Goal: Information Seeking & Learning: Learn about a topic

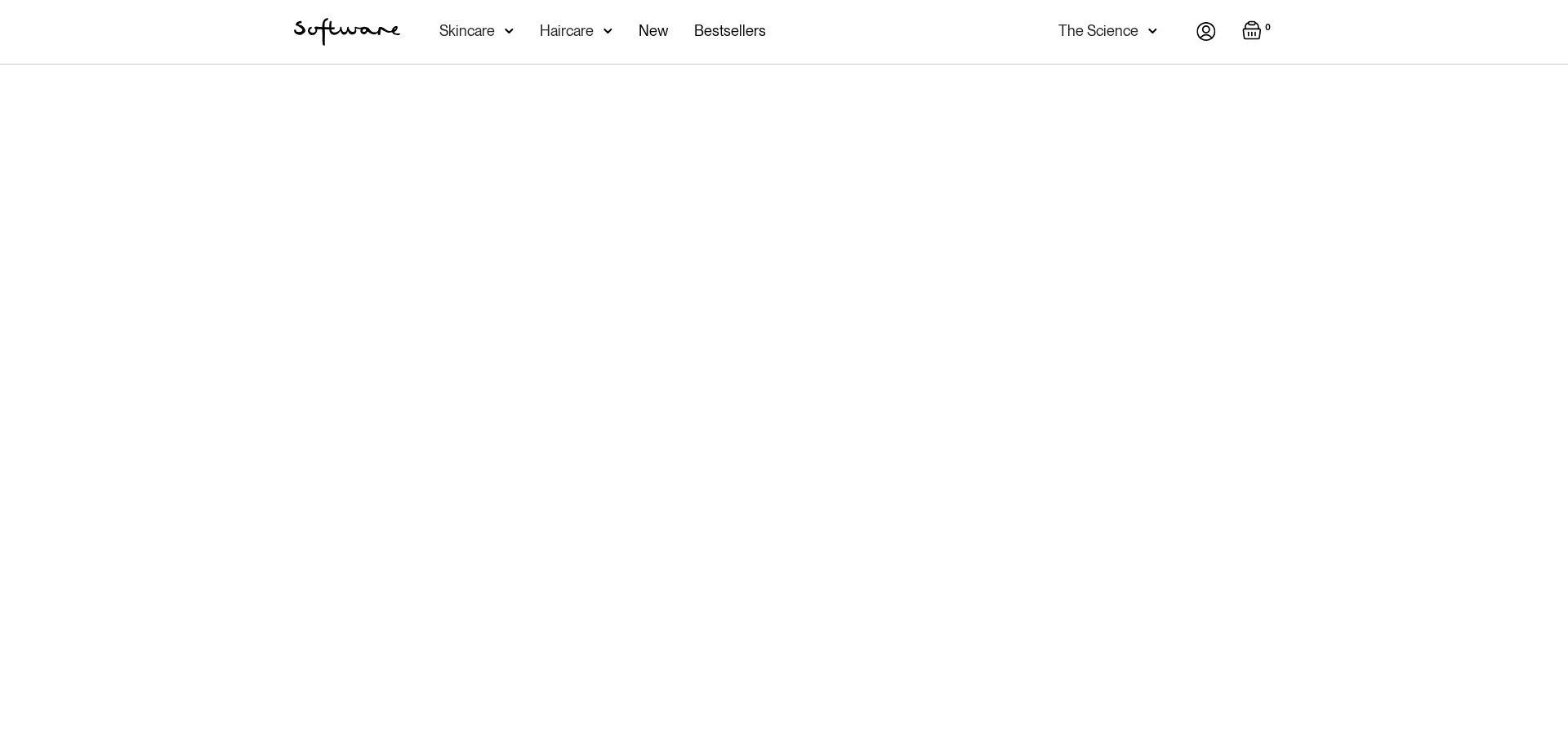
click at [472, 31] on div "Skincare" at bounding box center [467, 31] width 56 height 16
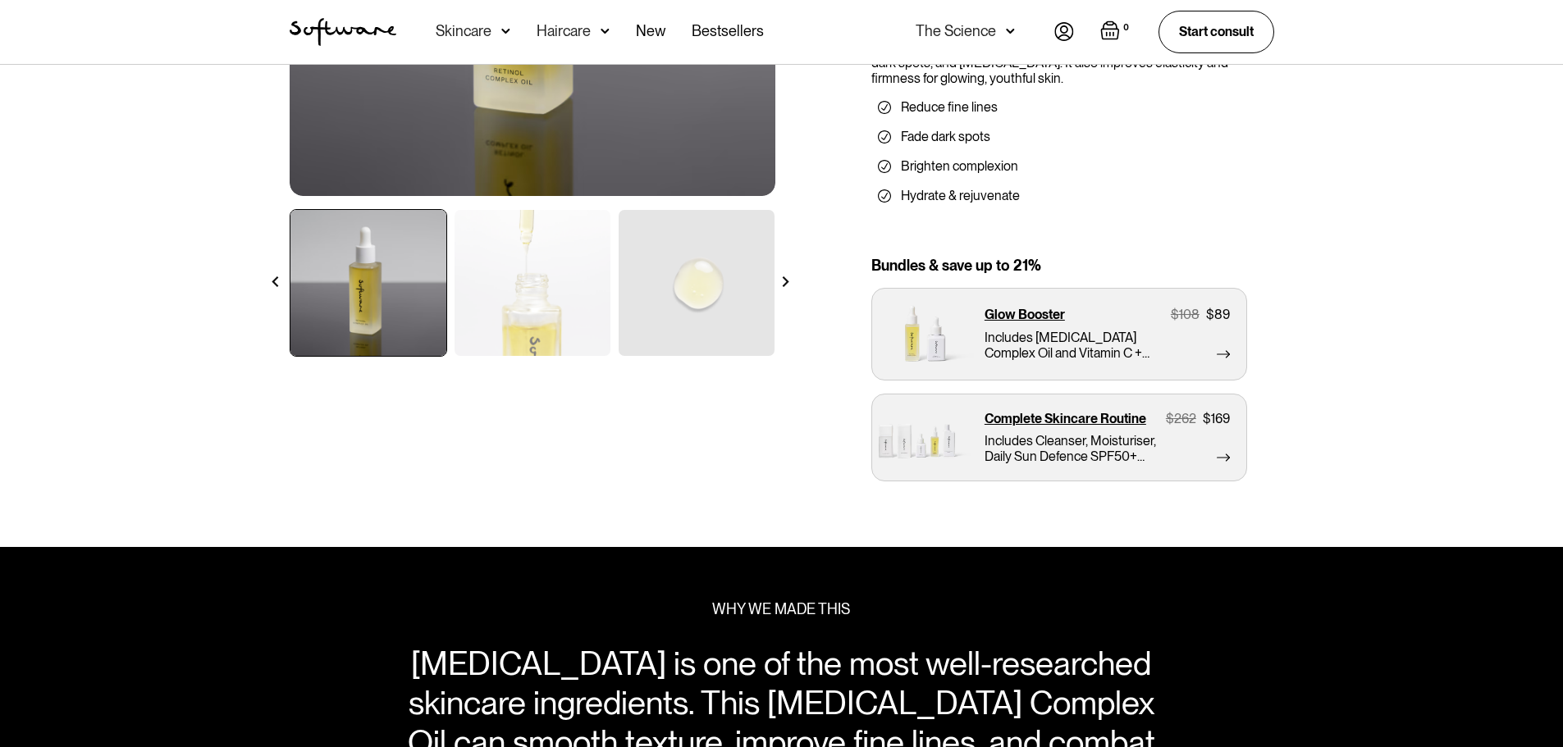
scroll to position [328, 0]
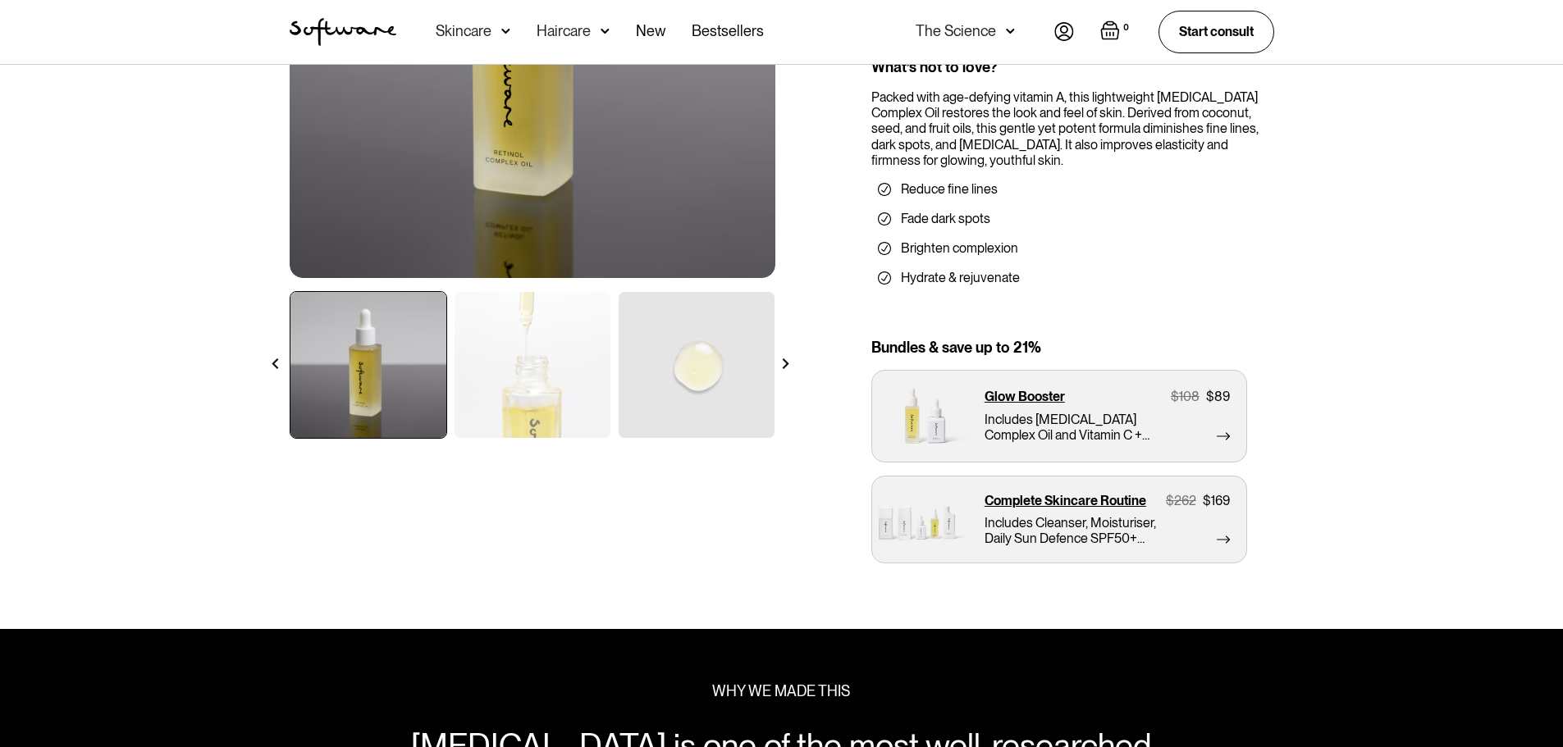
click at [788, 362] on img at bounding box center [785, 364] width 11 height 11
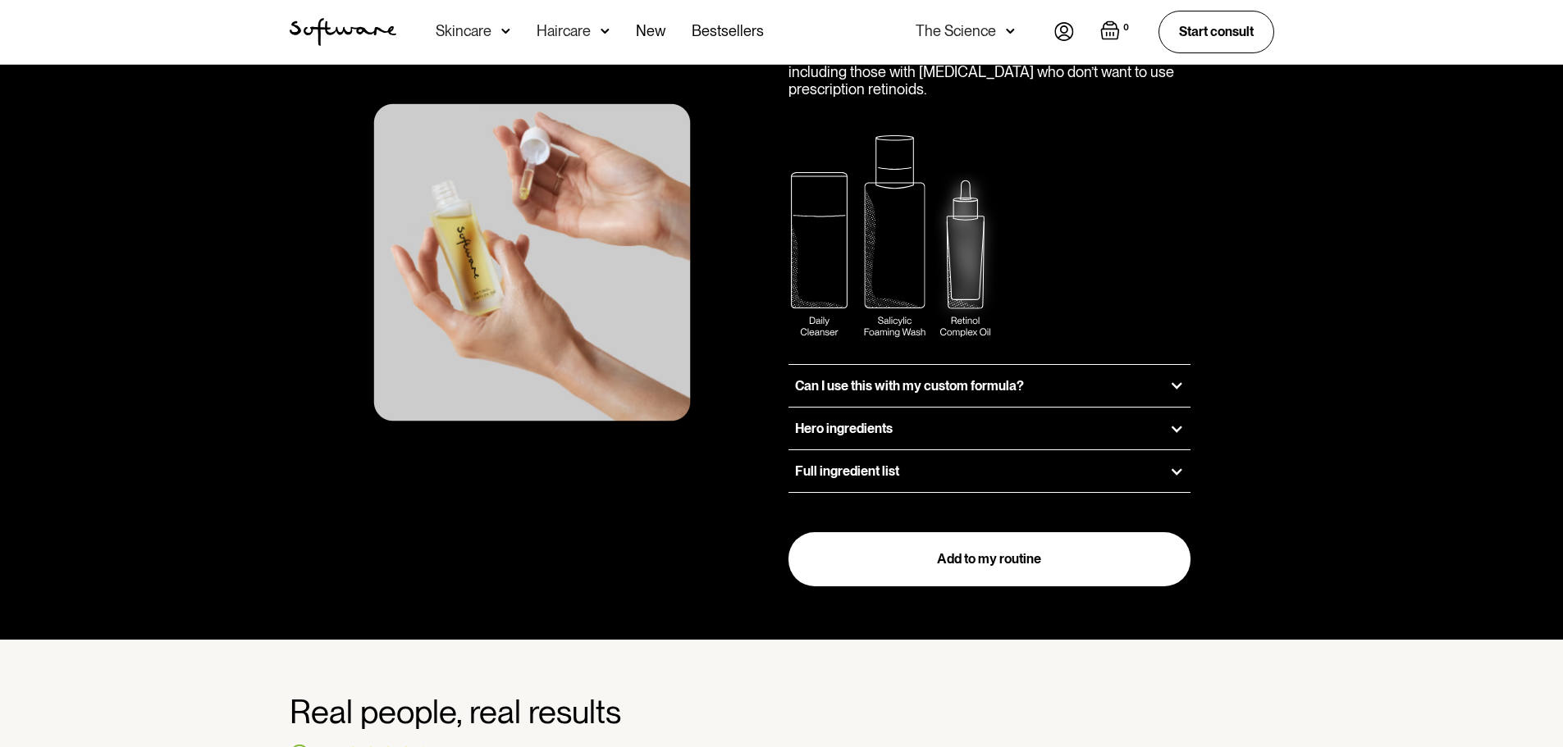
scroll to position [2215, 0]
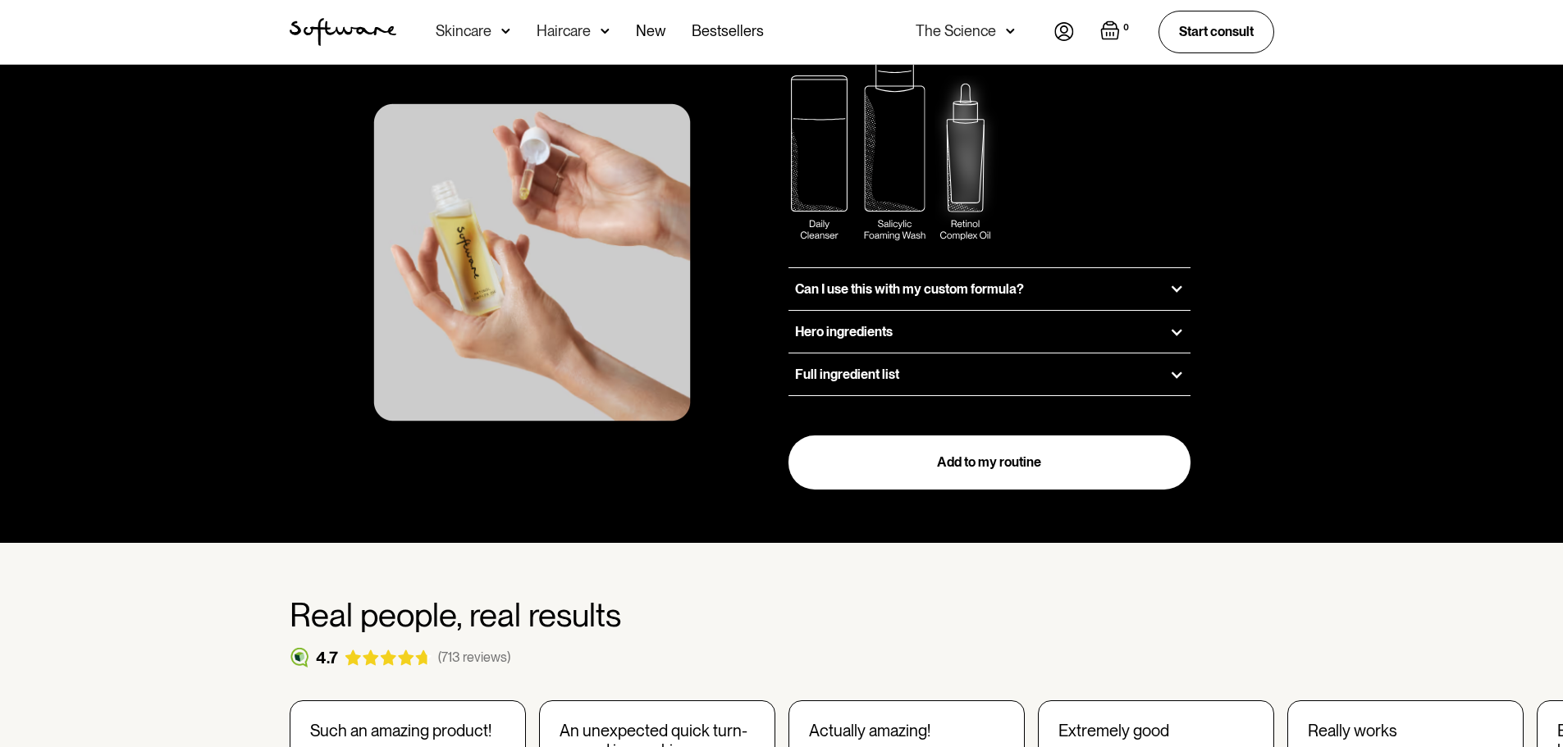
click at [847, 354] on div "Full ingredient list" at bounding box center [989, 375] width 403 height 42
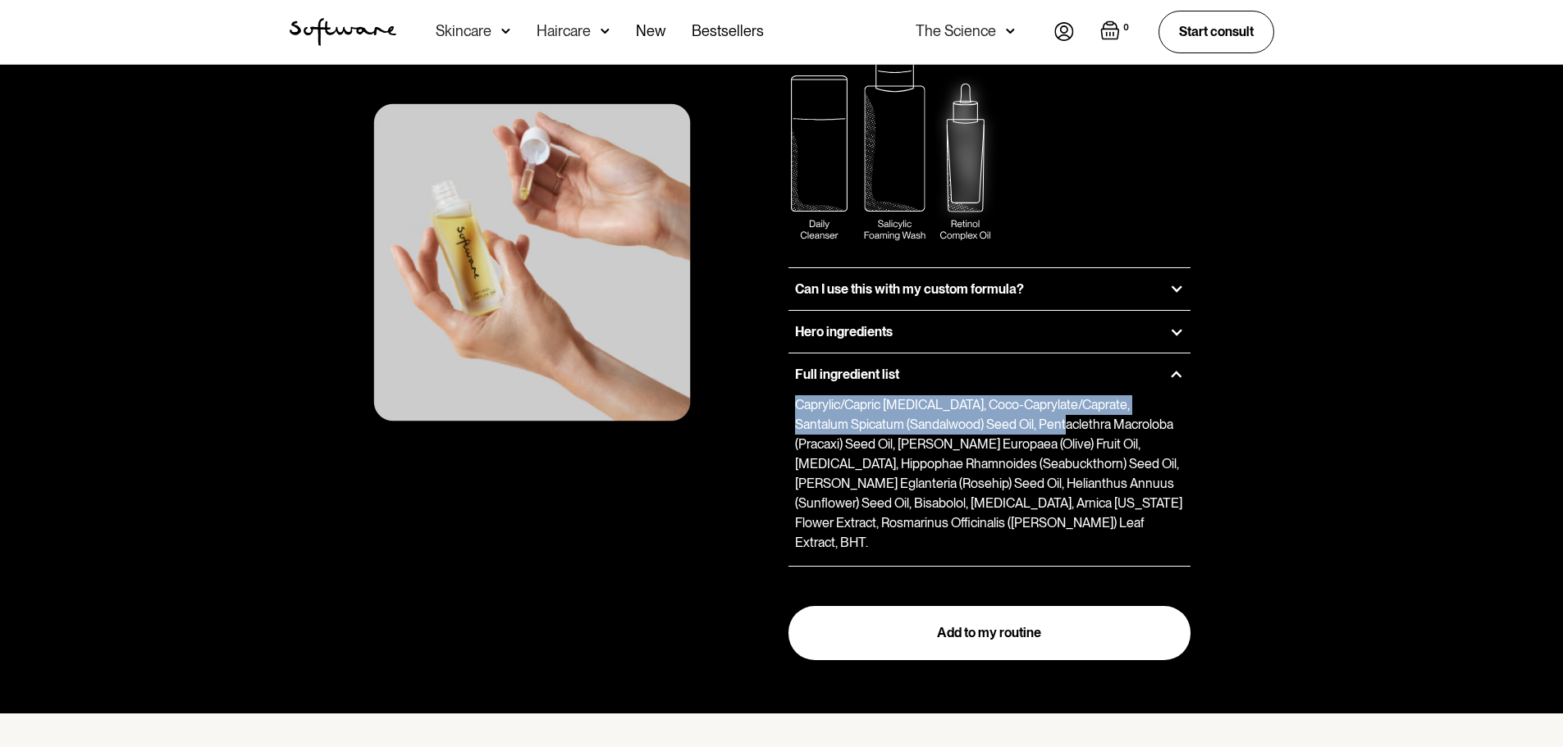
drag, startPoint x: 793, startPoint y: 354, endPoint x: 1015, endPoint y: 371, distance: 223.0
click at [1015, 395] on div "Caprylic/Capric Triglycerides, Coco-Caprylate/Caprate, Santalum Spicatum (Sanda…" at bounding box center [989, 474] width 403 height 158
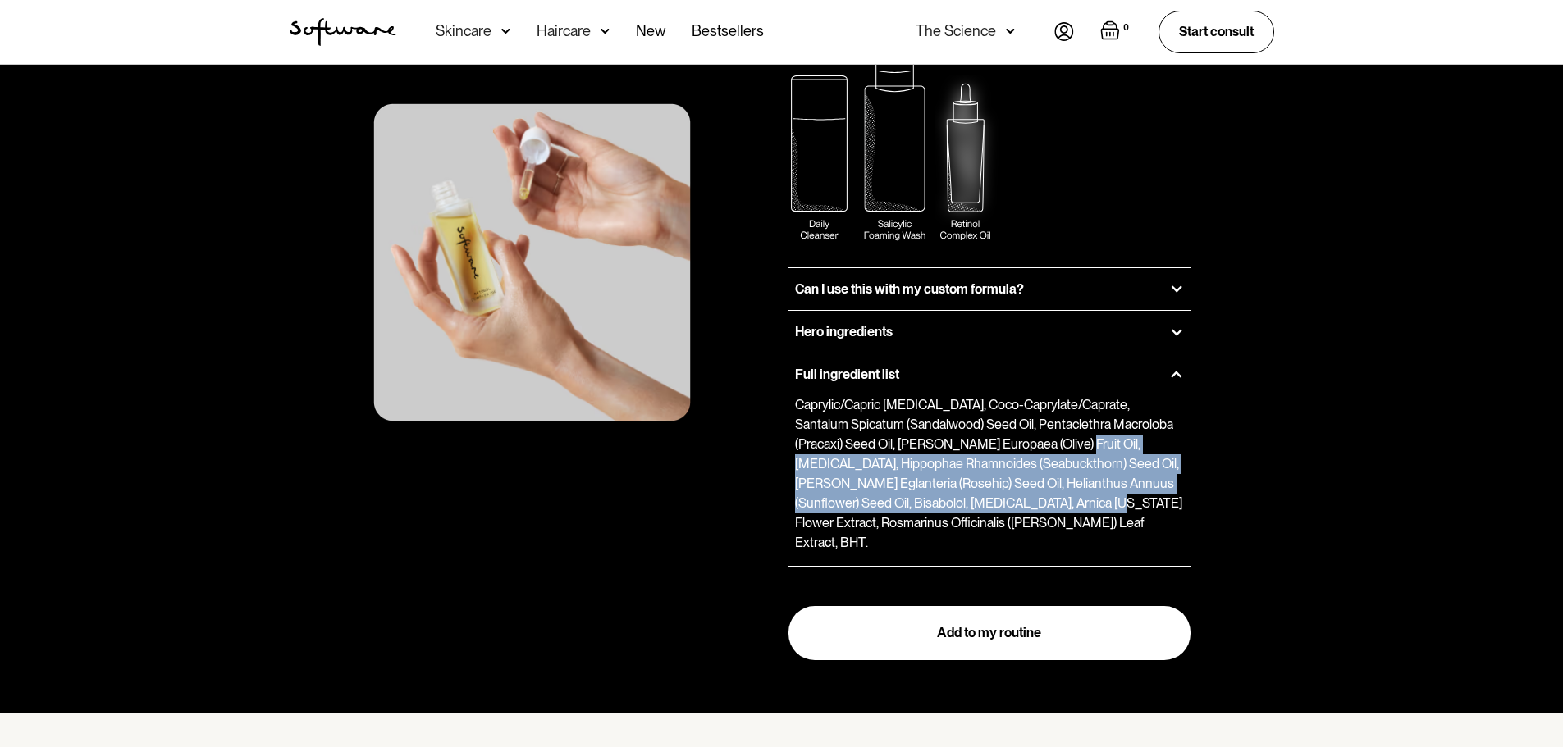
drag, startPoint x: 1016, startPoint y: 391, endPoint x: 1026, endPoint y: 454, distance: 63.9
click at [1026, 454] on p "Caprylic/Capric Triglycerides, Coco-Caprylate/Caprate, Santalum Spicatum (Sanda…" at bounding box center [990, 474] width 390 height 158
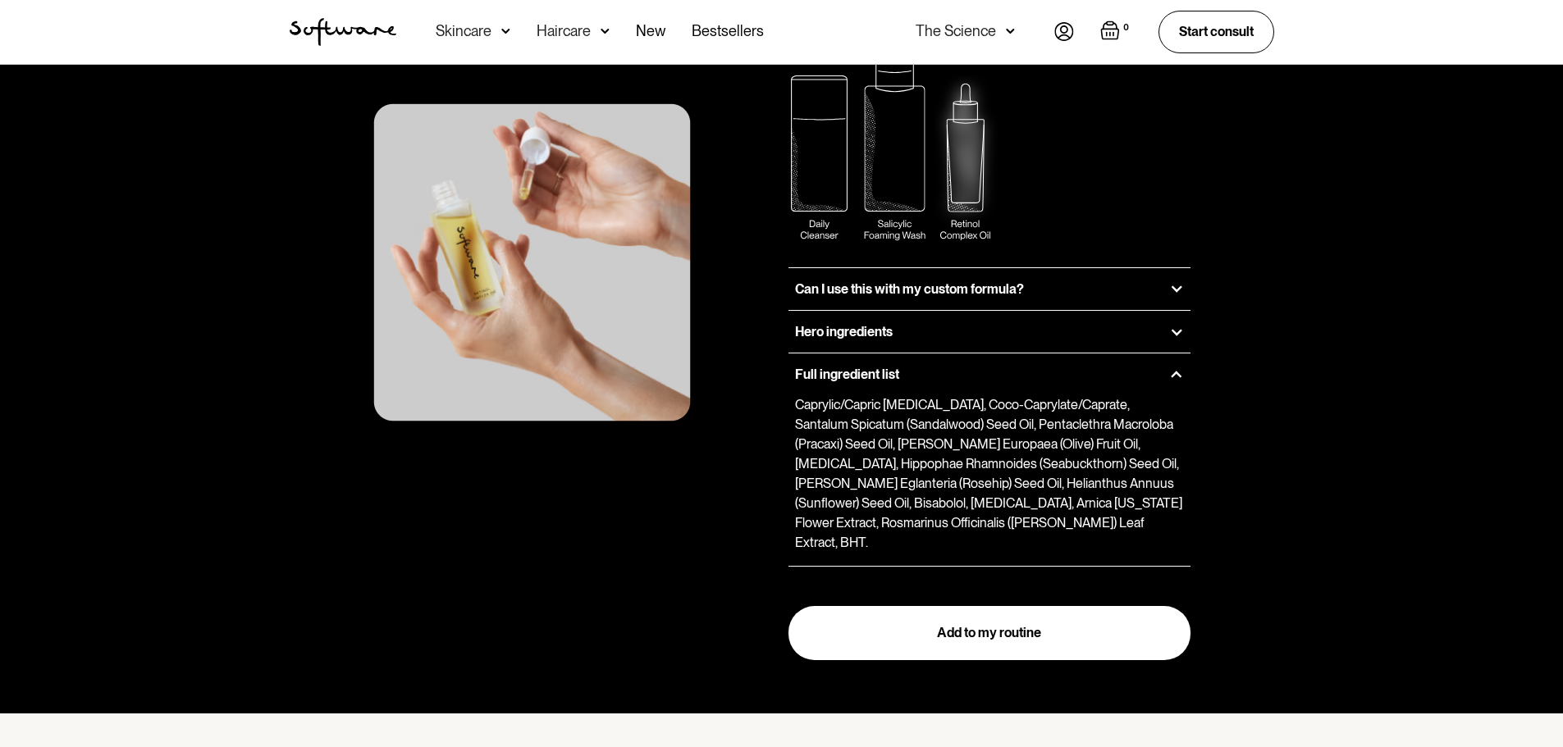
click at [1144, 428] on p "Caprylic/Capric Triglycerides, Coco-Caprylate/Caprate, Santalum Spicatum (Sanda…" at bounding box center [990, 474] width 390 height 158
click at [877, 473] on p "Caprylic/Capric Triglycerides, Coco-Caprylate/Caprate, Santalum Spicatum (Sanda…" at bounding box center [990, 474] width 390 height 158
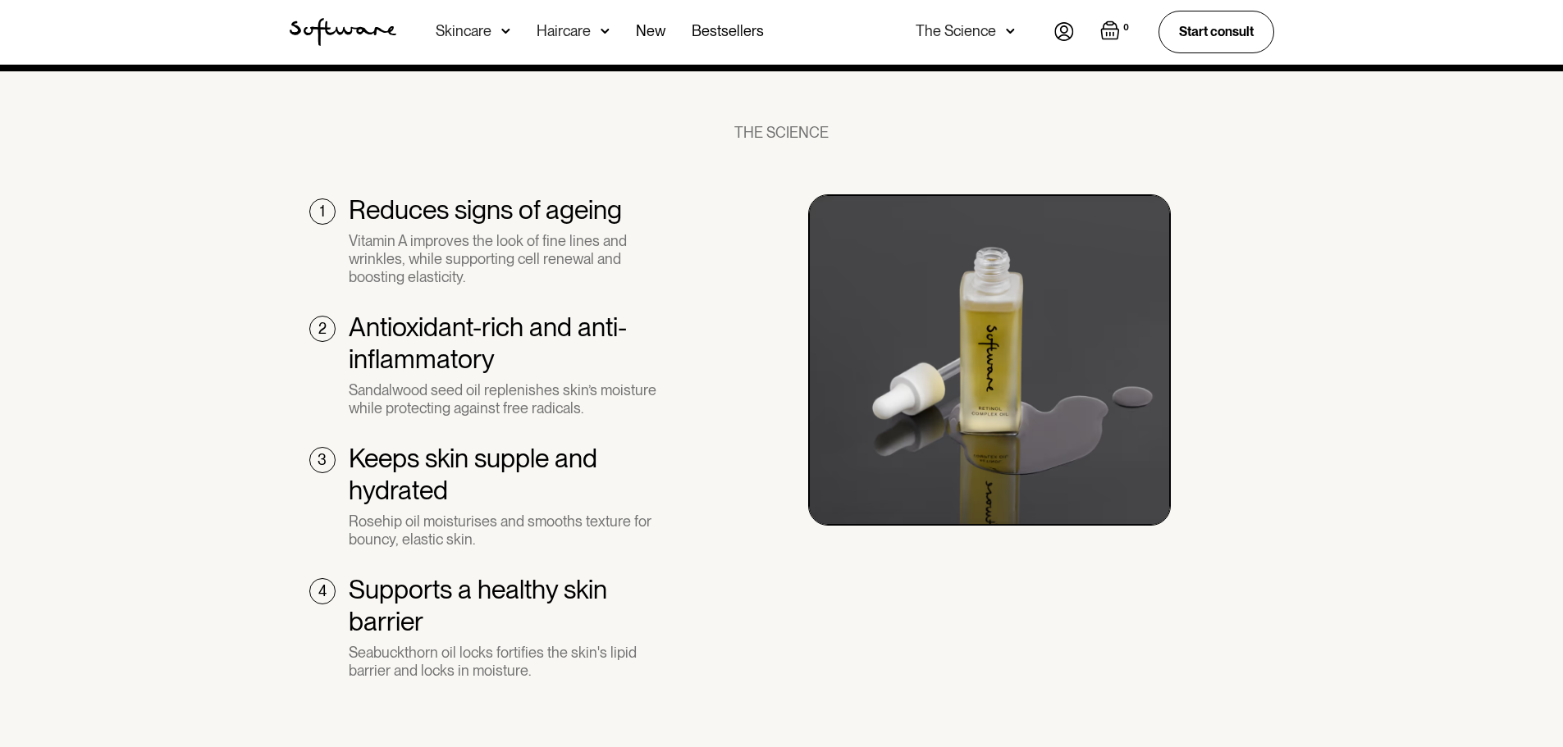
scroll to position [985, 0]
